Goal: Go to known website

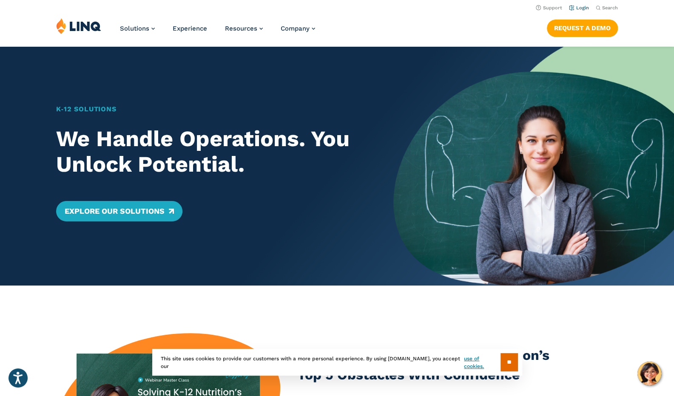
click at [583, 6] on link "Login" at bounding box center [579, 8] width 20 height 6
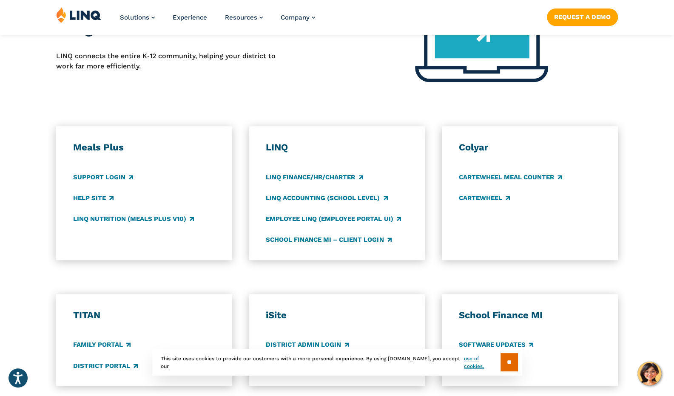
scroll to position [387, 0]
click at [109, 219] on link "LINQ Nutrition (Meals Plus v10)" at bounding box center [133, 218] width 121 height 9
